Goal: Transaction & Acquisition: Subscribe to service/newsletter

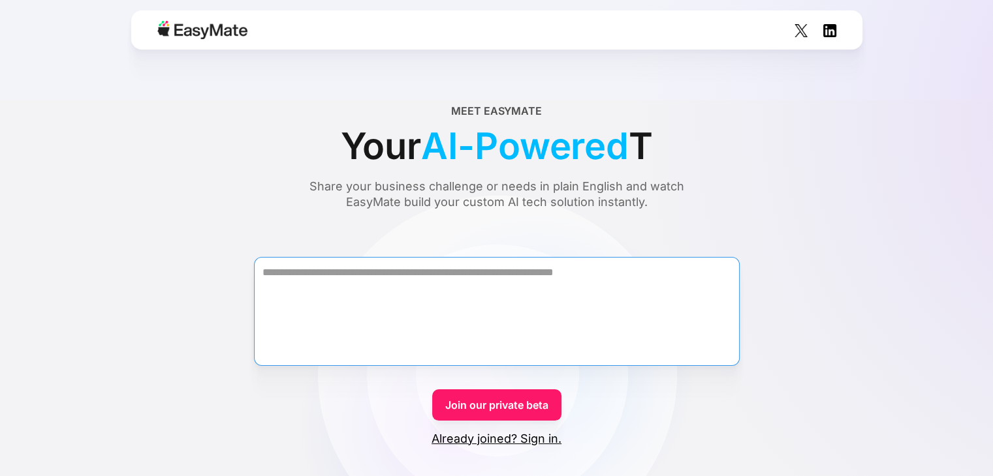
click at [437, 279] on textarea "Form" at bounding box center [497, 311] width 486 height 109
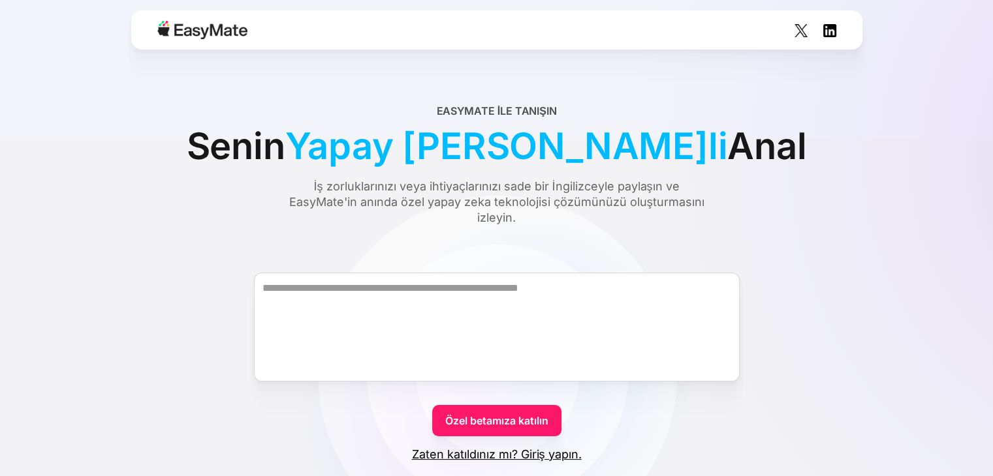
click at [474, 429] on link "Özel betamıza katılın" at bounding box center [496, 420] width 129 height 31
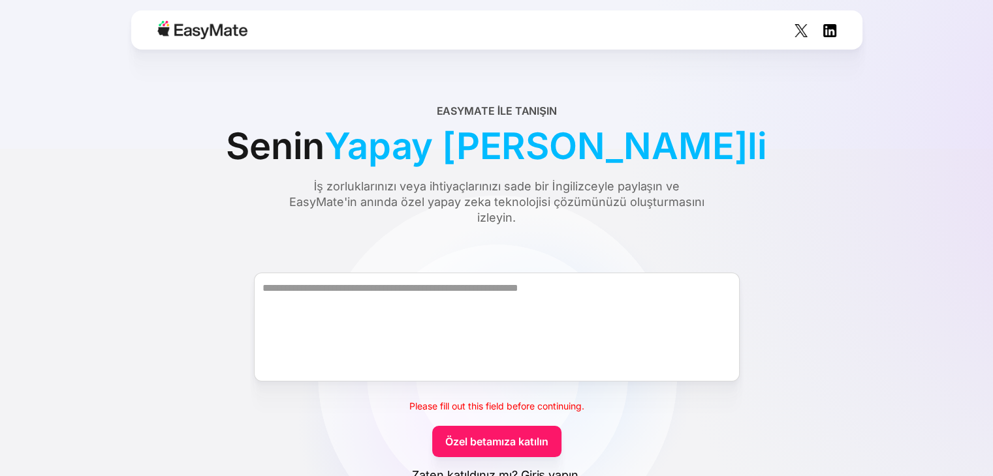
drag, startPoint x: 488, startPoint y: 469, endPoint x: 322, endPoint y: 125, distance: 382.4
click at [488, 469] on font "Zaten katıldınız mı? Giriş yapın." at bounding box center [497, 476] width 170 height 14
